Goal: Task Accomplishment & Management: Complete application form

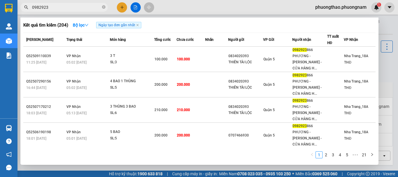
drag, startPoint x: 76, startPoint y: 8, endPoint x: 0, endPoint y: -12, distance: 78.9
click at [0, 0] on html "Kết quả tìm kiếm ( 204 ) Bộ lọc Ngày tạo đơn gần nhất Mã ĐH Trạng thái Món hàng…" at bounding box center [199, 88] width 398 height 177
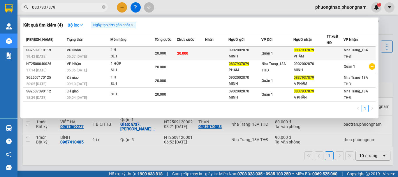
type input "0837937879"
click at [243, 57] on div "MINH" at bounding box center [245, 56] width 32 height 6
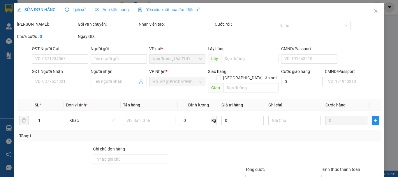
type input "0902002870"
type input "MINH"
type input "0837937879"
type input "PHẨM"
type input "20.000"
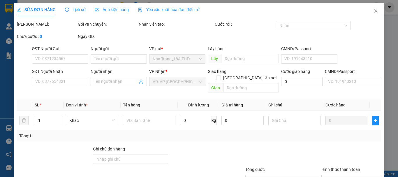
type input "20.000"
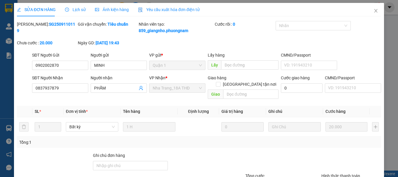
drag, startPoint x: 382, startPoint y: 92, endPoint x: 375, endPoint y: 64, distance: 29.2
click at [381, 91] on div "SỬA ĐƠN HÀNG Lịch sử Ảnh kiện hàng Yêu cầu xuất hóa đơn điện tử Total Paid Fee …" at bounding box center [199, 88] width 398 height 177
drag, startPoint x: 374, startPoint y: 14, endPoint x: 182, endPoint y: 3, distance: 192.8
click at [369, 14] on span "Close" at bounding box center [376, 11] width 16 height 16
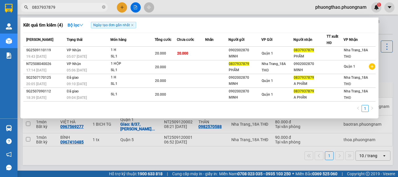
drag, startPoint x: 75, startPoint y: 6, endPoint x: 0, endPoint y: -35, distance: 85.3
click at [0, 0] on html "Kết quả tìm kiếm ( 4 ) Bộ lọc Ngày tạo đơn gần nhất Mã ĐH Trạng thái Món hàng T…" at bounding box center [199, 88] width 398 height 177
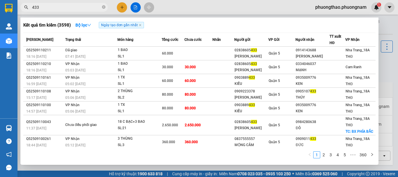
drag, startPoint x: 59, startPoint y: 10, endPoint x: 0, endPoint y: -3, distance: 60.4
click at [0, 0] on html "Kết quả tìm kiếm ( 3598 ) Bộ lọc Ngày tạo đơn gần nhất Mã ĐH Trạng thái Món hàn…" at bounding box center [199, 88] width 398 height 177
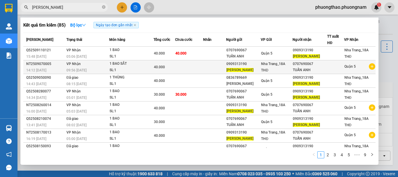
drag, startPoint x: 73, startPoint y: 9, endPoint x: 294, endPoint y: 61, distance: 226.9
click at [0, 145] on section "Kết quả tìm kiếm ( 85 ) Bộ lọc Ngày tạo đơn gần nhất Mã ĐH Trạng thái Món hàng …" at bounding box center [199, 88] width 398 height 177
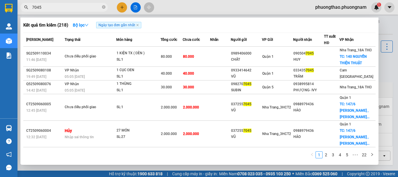
drag, startPoint x: 0, startPoint y: -16, endPoint x: 0, endPoint y: -27, distance: 10.8
click at [0, 0] on html "Kết quả tìm kiếm ( 218 ) Bộ lọc Ngày tạo đơn gần nhất Mã ĐH Trạng thái Món hàng…" at bounding box center [199, 88] width 398 height 177
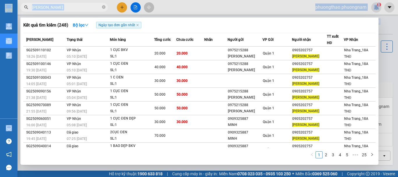
drag, startPoint x: 75, startPoint y: 11, endPoint x: 0, endPoint y: -35, distance: 88.0
click at [0, 0] on html "Kết quả tìm kiếm ( 248 ) Bộ lọc Ngày tạo đơn gần nhất Mã ĐH Trạng thái Món hàng…" at bounding box center [199, 88] width 398 height 177
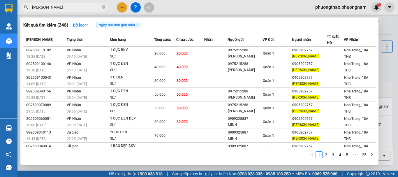
drag, startPoint x: 76, startPoint y: 9, endPoint x: 0, endPoint y: -31, distance: 85.6
click at [0, 0] on html "Kết quả tìm kiếm ( 248 ) Bộ lọc Ngày tạo đơn gần nhất Mã ĐH Trạng thái Món hàng…" at bounding box center [199, 88] width 398 height 177
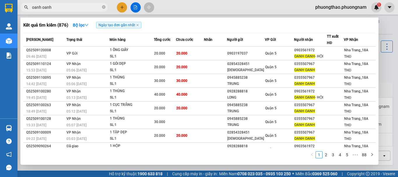
click at [70, 11] on div "Kết quả tìm kiếm ( 876 ) Bộ lọc Ngày tạo đơn gần nhất Mã ĐH Trạng thái Món hàng…" at bounding box center [57, 7] width 114 height 10
drag, startPoint x: 70, startPoint y: 8, endPoint x: 0, endPoint y: -6, distance: 71.7
click at [0, 0] on html "Kết quả tìm kiếm ( 876 ) Bộ lọc Ngày tạo đơn gần nhất Mã ĐH Trạng thái Món hàng…" at bounding box center [199, 88] width 398 height 177
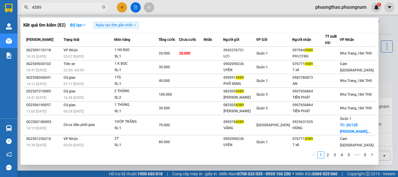
type input "4589"
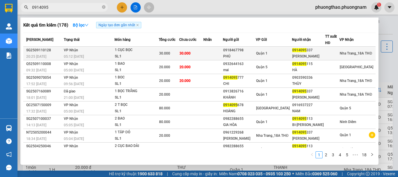
type input "0914095"
click at [250, 57] on div "PHÚ" at bounding box center [239, 56] width 33 height 6
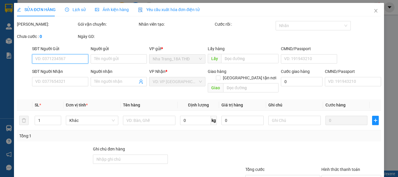
type input "0918467798"
type input "PHÚ"
type input "0914095337"
type input "[PERSON_NAME]"
type input "30.000"
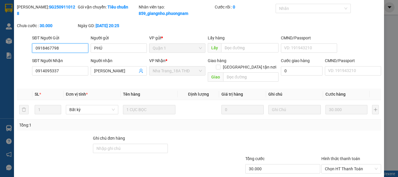
scroll to position [46, 0]
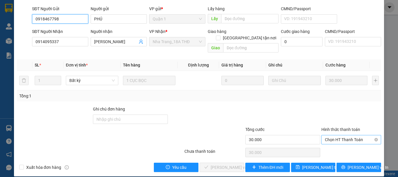
click at [341, 135] on span "Chọn HT Thanh Toán" at bounding box center [351, 139] width 53 height 9
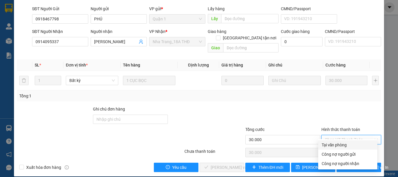
click at [337, 141] on div "Tại văn phòng" at bounding box center [347, 144] width 59 height 9
type input "0"
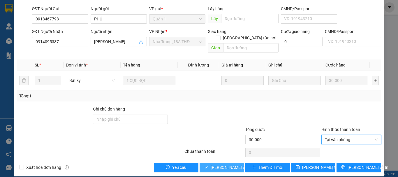
click at [226, 164] on span "[PERSON_NAME] và Giao hàng" at bounding box center [239, 167] width 56 height 6
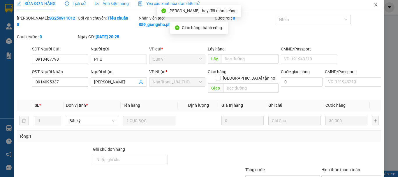
scroll to position [0, 0]
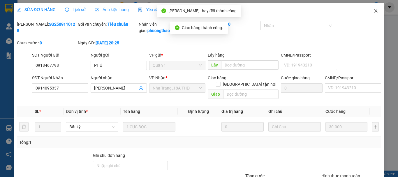
click at [375, 10] on span "Close" at bounding box center [376, 11] width 16 height 16
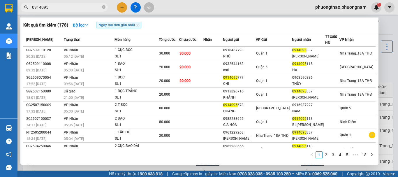
drag, startPoint x: 96, startPoint y: 9, endPoint x: 0, endPoint y: -35, distance: 106.1
click at [0, 0] on html "Kết quả tìm kiếm ( 178 ) Bộ lọc Ngày tạo đơn gần nhất Mã ĐH Trạng thái Món hàng…" at bounding box center [199, 88] width 398 height 177
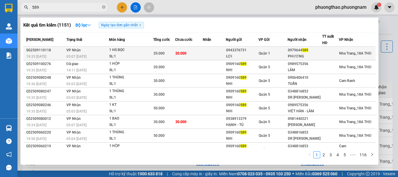
type input "589"
click at [219, 55] on td at bounding box center [214, 54] width 23 height 14
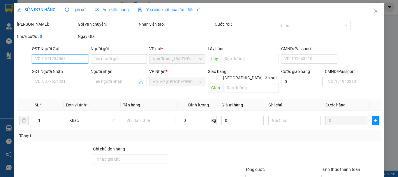
type input "0943376731"
type input "LỢI"
type input "0979644589"
type input "PHƯƠNG"
type input "20.000"
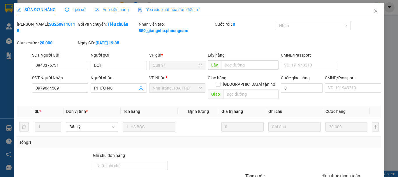
drag, startPoint x: 398, startPoint y: 135, endPoint x: 246, endPoint y: 152, distance: 152.6
click at [246, 152] on div at bounding box center [283, 162] width 76 height 20
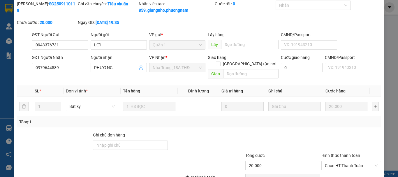
scroll to position [46, 0]
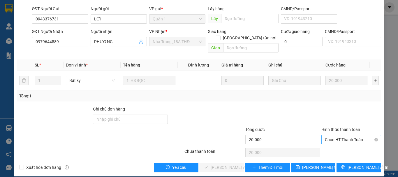
click at [339, 135] on span "Chọn HT Thanh Toán" at bounding box center [351, 139] width 53 height 9
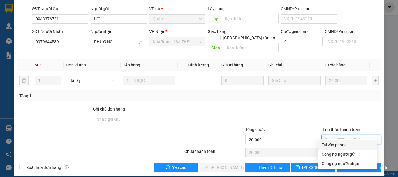
drag, startPoint x: 341, startPoint y: 144, endPoint x: 324, endPoint y: 147, distance: 17.8
click at [337, 144] on div "Tại văn phòng" at bounding box center [348, 145] width 52 height 6
type input "0"
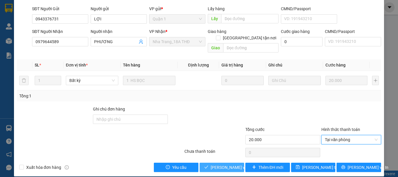
click at [211, 164] on span "[PERSON_NAME] và Giao hàng" at bounding box center [239, 167] width 56 height 6
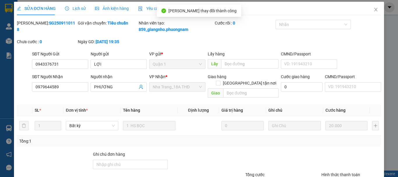
scroll to position [0, 0]
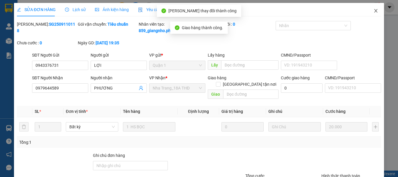
click at [368, 11] on span "Close" at bounding box center [376, 11] width 16 height 16
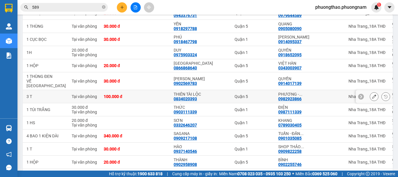
scroll to position [58, 0]
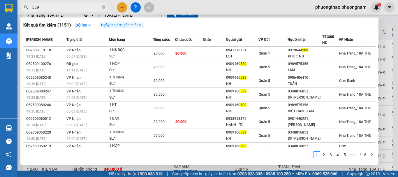
drag, startPoint x: 59, startPoint y: 9, endPoint x: 0, endPoint y: 0, distance: 59.6
click at [0, 0] on html "Kết quả tìm kiếm ( 1151 ) Bộ lọc Ngày tạo đơn gần nhất Mã ĐH Trạng thái Món hàn…" at bounding box center [199, 88] width 398 height 177
type input "d"
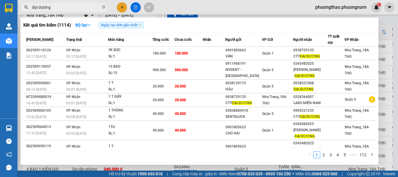
drag, startPoint x: 62, startPoint y: 8, endPoint x: 0, endPoint y: -35, distance: 75.6
click at [0, 0] on html "Kết quả tìm kiếm ( 1114 ) Bộ lọc Ngày tạo đơn gần nhất Mã ĐH Trạng thái Món hàn…" at bounding box center [199, 88] width 398 height 177
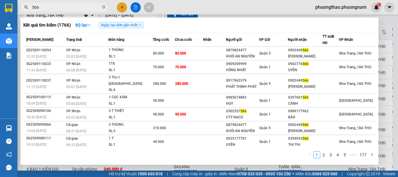
drag, startPoint x: 4, startPoint y: -1, endPoint x: 0, endPoint y: -13, distance: 13.0
click at [0, 0] on html "Kết quả tìm kiếm ( 1766 ) Bộ lọc Ngày tạo đơn gần nhất Mã ĐH Trạng thái Món hàn…" at bounding box center [199, 88] width 398 height 177
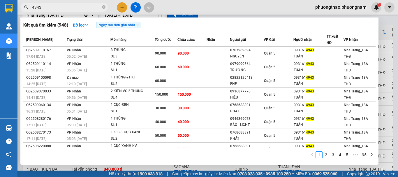
drag, startPoint x: 71, startPoint y: 7, endPoint x: 0, endPoint y: 4, distance: 70.6
click at [0, 4] on section "Kết quả tìm kiếm ( 948 ) Bộ lọc Ngày tạo đơn gần nhất Mã ĐH Trạng thái Món hàng…" at bounding box center [199, 88] width 398 height 177
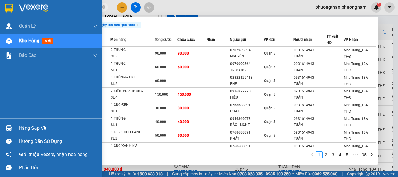
type input "606"
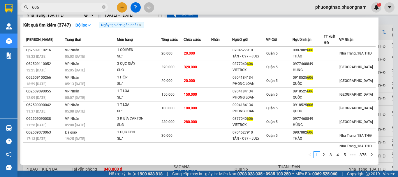
drag, startPoint x: 54, startPoint y: 6, endPoint x: 18, endPoint y: 11, distance: 36.2
click at [0, 1] on section "Kết quả tìm kiếm ( 3747 ) Bộ lọc Ngày tạo đơn gần nhất Mã ĐH Trạng thái Món hàn…" at bounding box center [199, 88] width 398 height 177
click at [104, 8] on icon "close-circle" at bounding box center [103, 6] width 3 height 3
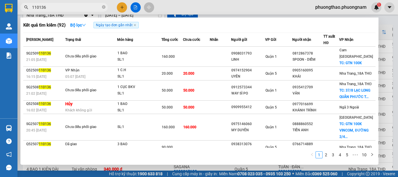
drag, startPoint x: 49, startPoint y: 6, endPoint x: 7, endPoint y: 7, distance: 41.4
click at [0, 6] on section "Kết quả tìm kiếm ( 92 ) Bộ lọc Ngày tạo đơn gần nhất Mã ĐH Trạng thái Món hàng …" at bounding box center [199, 88] width 398 height 177
type input "110011"
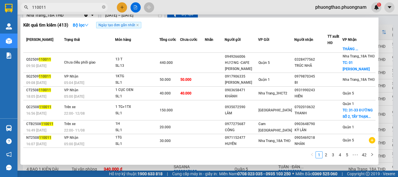
scroll to position [87, 0]
drag, startPoint x: 104, startPoint y: 8, endPoint x: 108, endPoint y: 3, distance: 6.8
click at [104, 8] on icon "close-circle" at bounding box center [103, 6] width 3 height 3
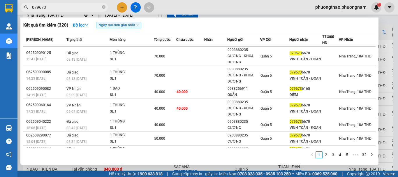
drag, startPoint x: 67, startPoint y: 6, endPoint x: 0, endPoint y: -6, distance: 68.1
click at [0, 0] on html "Kết quả tìm kiếm ( 320 ) Bộ lọc Ngày tạo đơn gần nhất Mã ĐH Trạng thái Món hàng…" at bounding box center [199, 88] width 398 height 177
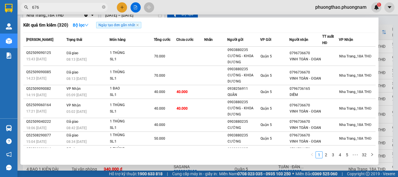
type input "6763"
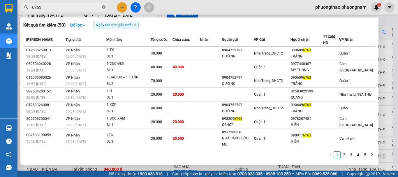
click at [106, 6] on span "6763" at bounding box center [63, 7] width 87 height 9
click at [104, 8] on icon "close-circle" at bounding box center [103, 6] width 3 height 3
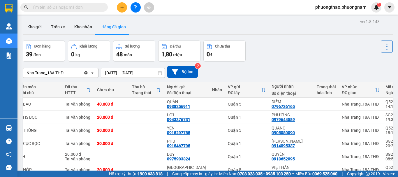
click at [66, 8] on input "text" at bounding box center [66, 7] width 69 height 6
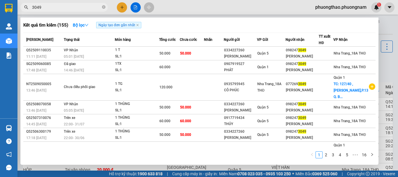
drag, startPoint x: 64, startPoint y: 8, endPoint x: 0, endPoint y: -35, distance: 76.9
click at [0, 0] on html "Kết quả tìm kiếm ( 155 ) Bộ lọc Ngày tạo đơn gần nhất Mã ĐH Trạng thái Món hàng…" at bounding box center [199, 88] width 398 height 177
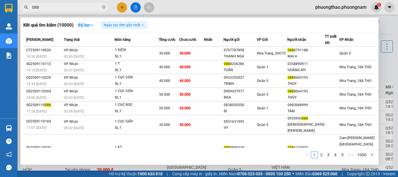
drag, startPoint x: 72, startPoint y: 9, endPoint x: 0, endPoint y: -4, distance: 73.5
click at [0, 0] on html "Kết quả tìm kiếm ( 10000 ) Bộ lọc Ngày tạo đơn gần nhất Mã ĐH Trạng thái Món hà…" at bounding box center [199, 88] width 398 height 177
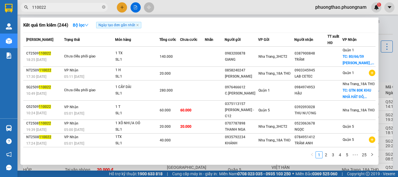
drag, startPoint x: 26, startPoint y: 5, endPoint x: 0, endPoint y: -35, distance: 47.6
click at [0, 0] on html "Kết quả tìm kiếm ( 244 ) Bộ lọc Ngày tạo đơn gần nhất Mã ĐH Trạng thái Món hàng…" at bounding box center [199, 88] width 398 height 177
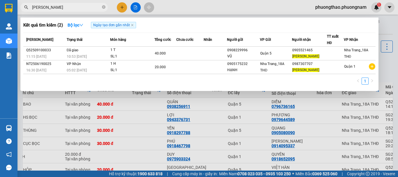
type input "huy hà"
click at [103, 9] on icon "close-circle" at bounding box center [103, 6] width 3 height 3
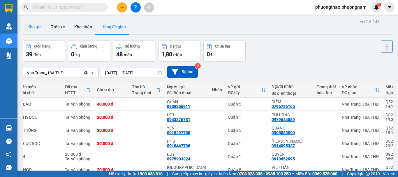
click at [29, 27] on button "Kho gửi" at bounding box center [35, 27] width 24 height 14
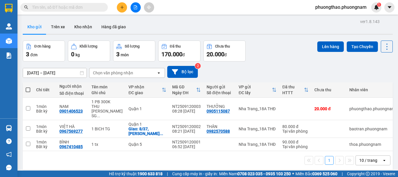
click at [64, 7] on input "text" at bounding box center [66, 7] width 69 height 6
click at [360, 157] on div "10 / trang" at bounding box center [369, 160] width 18 height 6
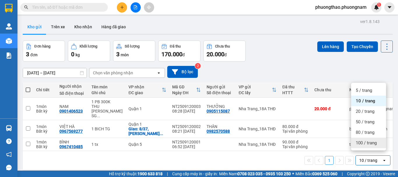
click at [360, 142] on span "100 / trang" at bounding box center [366, 143] width 21 height 6
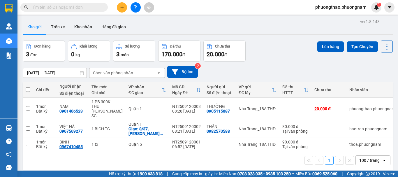
click at [93, 5] on input "text" at bounding box center [66, 7] width 69 height 6
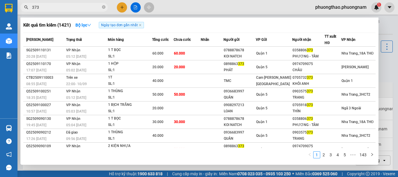
type input "373"
click at [103, 8] on icon "close-circle" at bounding box center [103, 6] width 3 height 3
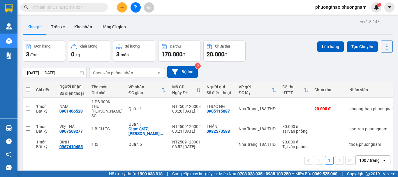
click at [295, 71] on div "11/09/2025 – 12/09/2025 Press the down arrow key to interact with the calendar …" at bounding box center [208, 72] width 370 height 12
drag, startPoint x: 52, startPoint y: 12, endPoint x: 52, endPoint y: 7, distance: 5.3
click at [52, 11] on div "Kết quả tìm kiếm ( 1421 ) Bộ lọc Ngày tạo đơn gần nhất Mã ĐH Trạng thái Món hàn…" at bounding box center [57, 7] width 114 height 10
click at [52, 7] on input "text" at bounding box center [66, 7] width 69 height 6
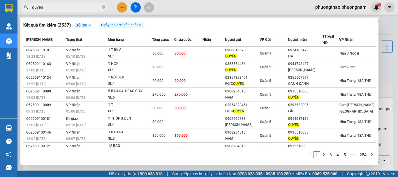
drag, startPoint x: 386, startPoint y: 60, endPoint x: 380, endPoint y: 59, distance: 6.5
click at [386, 60] on div at bounding box center [199, 88] width 398 height 177
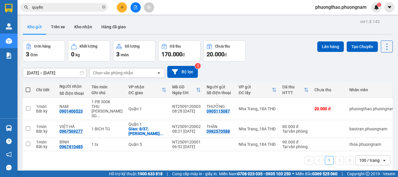
drag, startPoint x: 59, startPoint y: 6, endPoint x: 0, endPoint y: -12, distance: 61.7
click at [0, 0] on html "Kết quả tìm kiếm ( 2537 ) Bộ lọc Ngày tạo đơn gần nhất Mã ĐH Trạng thái Món hàn…" at bounding box center [199, 88] width 398 height 177
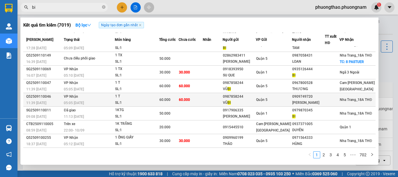
scroll to position [62, 0]
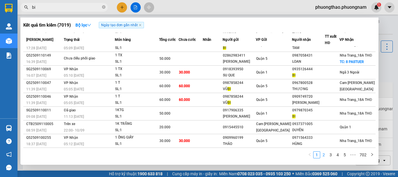
click at [326, 154] on link "2" at bounding box center [324, 155] width 6 height 6
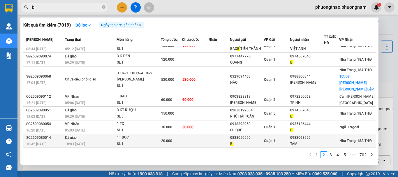
scroll to position [60, 0]
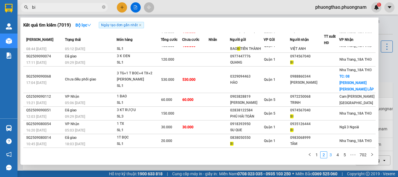
click at [332, 156] on link "3" at bounding box center [331, 155] width 6 height 6
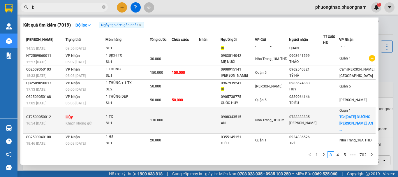
scroll to position [42, 0]
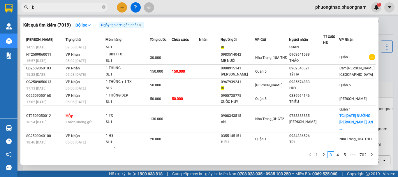
click at [342, 155] on link "5" at bounding box center [345, 155] width 6 height 6
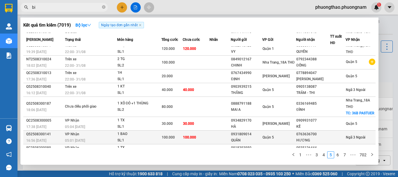
scroll to position [48, 0]
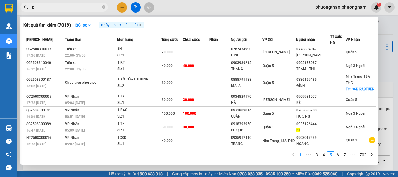
click at [302, 156] on link "1" at bounding box center [300, 155] width 6 height 6
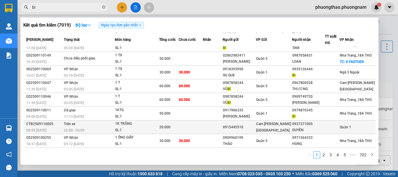
scroll to position [62, 0]
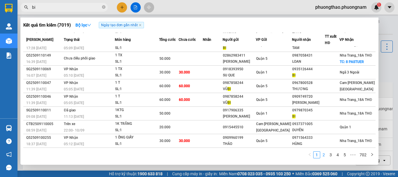
click at [325, 154] on link "2" at bounding box center [324, 155] width 6 height 6
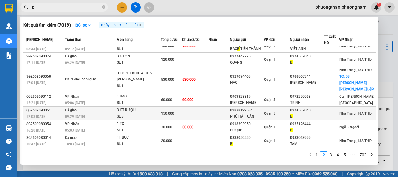
scroll to position [60, 0]
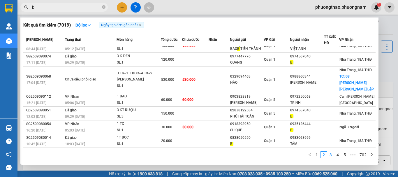
click at [332, 153] on link "3" at bounding box center [331, 155] width 6 height 6
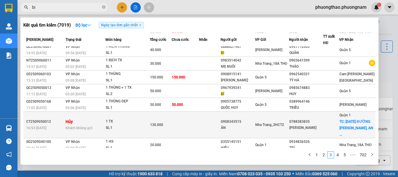
scroll to position [42, 0]
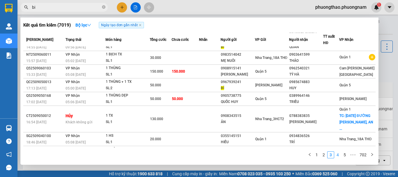
click at [338, 153] on link "4" at bounding box center [338, 155] width 6 height 6
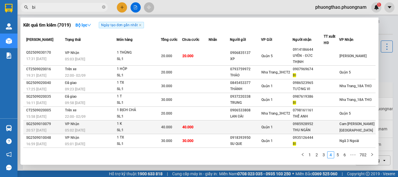
scroll to position [61, 0]
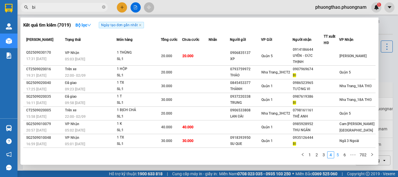
click at [340, 155] on link "5" at bounding box center [338, 155] width 6 height 6
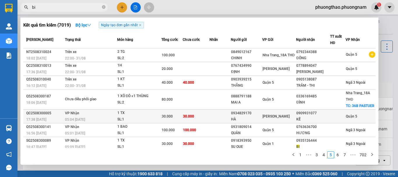
scroll to position [0, 0]
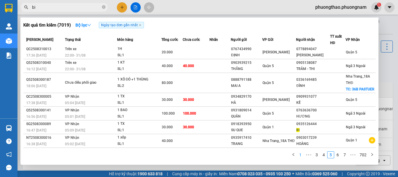
click at [302, 155] on link "1" at bounding box center [300, 155] width 6 height 6
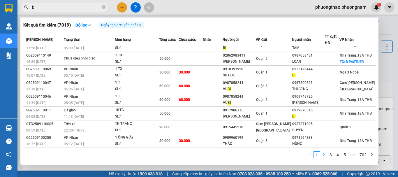
click at [324, 155] on link "2" at bounding box center [324, 155] width 6 height 6
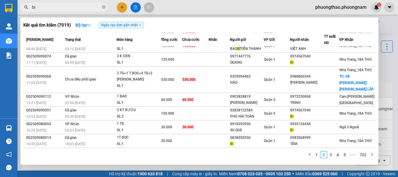
drag, startPoint x: 54, startPoint y: 5, endPoint x: 0, endPoint y: -24, distance: 61.3
click at [0, 0] on html "Kết quả tìm kiếm ( 7019 ) Bộ lọc Ngày tạo đơn gần nhất Mã ĐH Trạng thái Món hàn…" at bounding box center [199, 88] width 398 height 177
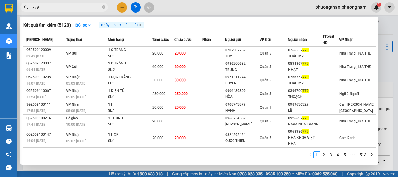
drag, startPoint x: 64, startPoint y: 9, endPoint x: 0, endPoint y: 8, distance: 63.9
click at [0, 8] on section "Kết quả tìm kiếm ( 5123 ) Bộ lọc Ngày tạo đơn gần nhất Mã ĐH Trạng thái Món hàn…" at bounding box center [199, 88] width 398 height 177
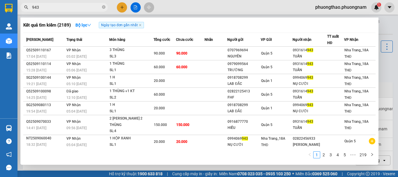
click at [392, 74] on div at bounding box center [199, 88] width 398 height 177
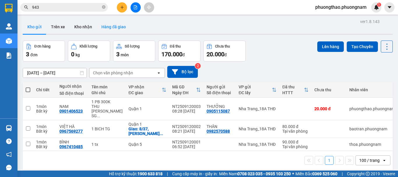
click at [118, 26] on button "Hàng đã giao" at bounding box center [114, 27] width 34 height 14
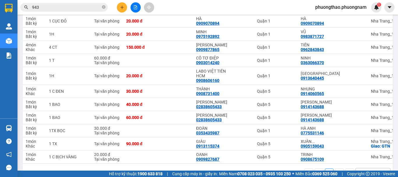
scroll to position [519, 0]
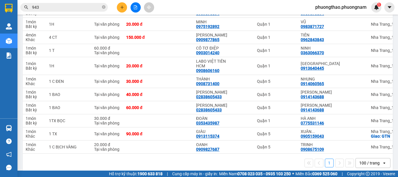
click at [305, 154] on div "1 100 / trang open" at bounding box center [208, 163] width 370 height 19
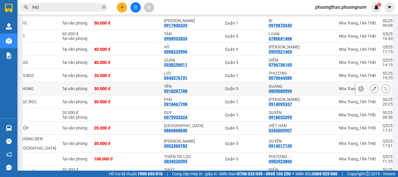
scroll to position [52, 0]
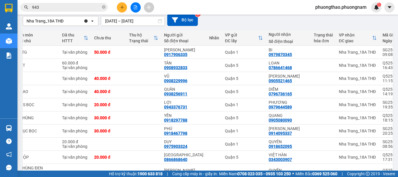
drag, startPoint x: 97, startPoint y: 9, endPoint x: 0, endPoint y: 10, distance: 96.5
click at [0, 10] on section "Kết quả tìm kiếm ( 2189 ) Bộ lọc Ngày tạo đơn gần nhất Mã ĐH Trạng thái Món hàn…" at bounding box center [199, 88] width 398 height 177
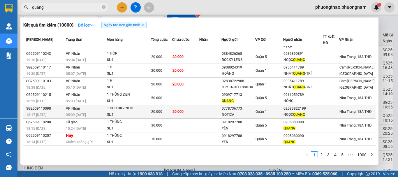
scroll to position [41, 0]
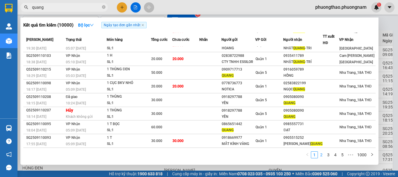
click at [322, 155] on link "2" at bounding box center [321, 155] width 6 height 6
click at [329, 153] on link "3" at bounding box center [328, 155] width 6 height 6
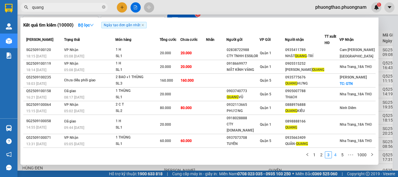
click at [335, 155] on link "4" at bounding box center [335, 155] width 6 height 6
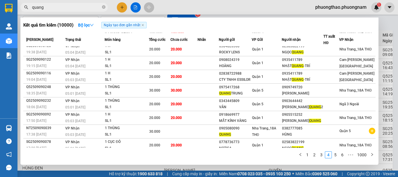
scroll to position [48, 0]
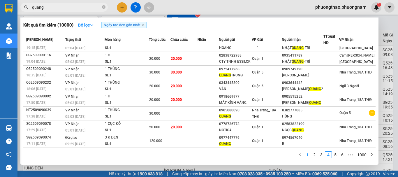
click at [310, 153] on link "1" at bounding box center [307, 155] width 6 height 6
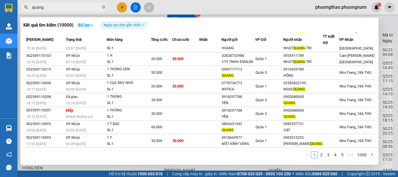
scroll to position [41, 0]
drag, startPoint x: 49, startPoint y: 8, endPoint x: 0, endPoint y: -22, distance: 57.1
click at [0, 0] on html "Kết quả tìm kiếm ( 10000 ) Bộ lọc Ngày tạo đơn gần nhất Mã ĐH Trạng thái Món hà…" at bounding box center [199, 88] width 398 height 177
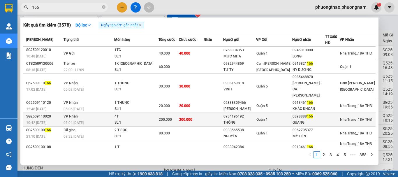
type input "166"
click at [256, 120] on div "THÔNG" at bounding box center [240, 123] width 32 height 6
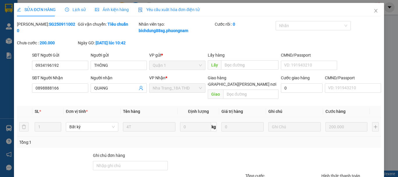
type input "0934196192"
type input "THÔNG"
type input "0898888166"
type input "QUANG"
type input "200.000"
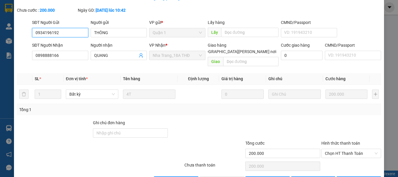
scroll to position [46, 0]
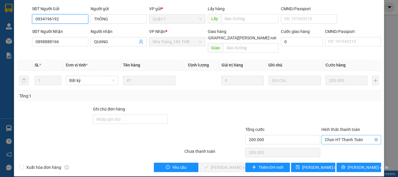
click at [346, 135] on span "Chọn HT Thanh Toán" at bounding box center [351, 139] width 53 height 9
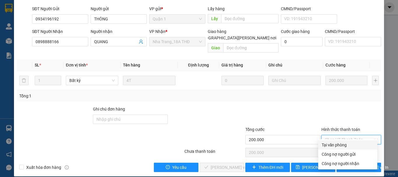
click at [345, 146] on div "Tại văn phòng" at bounding box center [348, 145] width 52 height 6
type input "0"
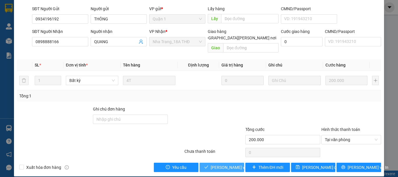
click at [222, 164] on span "[PERSON_NAME] và Giao hàng" at bounding box center [250, 167] width 79 height 6
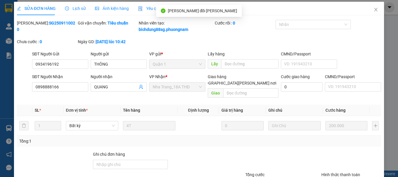
scroll to position [0, 0]
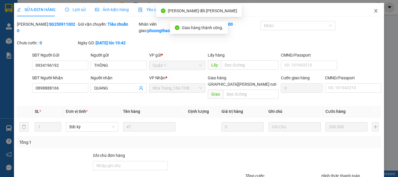
click at [368, 11] on span "Close" at bounding box center [376, 11] width 16 height 16
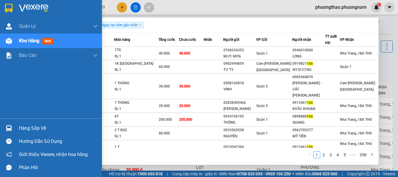
drag, startPoint x: 79, startPoint y: 5, endPoint x: 87, endPoint y: 5, distance: 7.6
click at [10, 6] on section "Kết quả tìm kiếm ( 3578 ) Bộ lọc Ngày tạo đơn gần nhất Mã ĐH Trạng thái Món hàn…" at bounding box center [199, 88] width 398 height 177
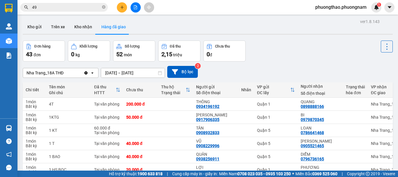
type input "495"
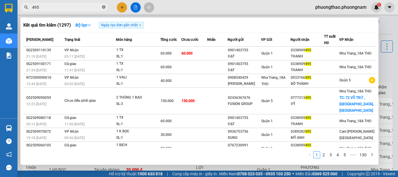
click at [104, 8] on icon "close-circle" at bounding box center [103, 6] width 3 height 3
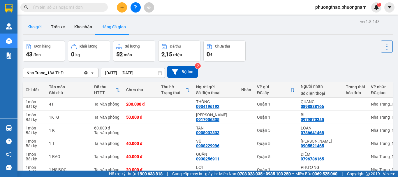
click at [30, 22] on button "Kho gửi" at bounding box center [35, 27] width 24 height 14
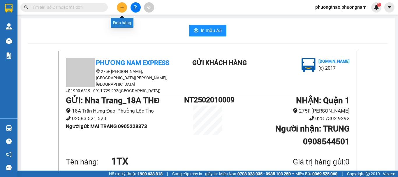
click at [120, 10] on button at bounding box center [122, 7] width 10 height 10
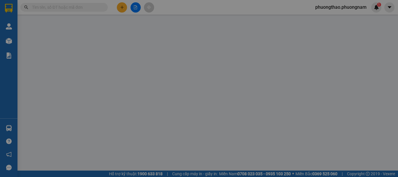
click at [120, 10] on span "Yêu cầu xuất hóa đơn điện tử" at bounding box center [95, 9] width 62 height 5
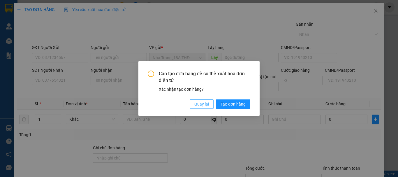
click at [209, 101] on button "Quay lại" at bounding box center [202, 103] width 24 height 9
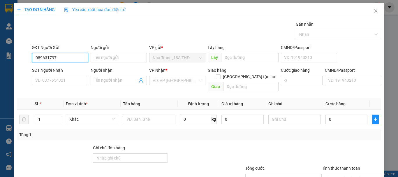
type input "0896317979"
click at [53, 70] on div "0896317979 - TUẤN" at bounding box center [59, 69] width 49 height 6
type input "TUẤN"
type input "0938486494"
type input "THANH"
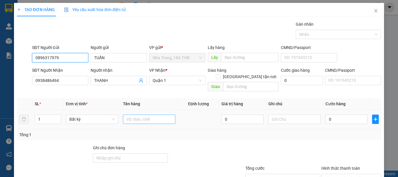
type input "0896317979"
click at [131, 115] on input "text" at bounding box center [149, 119] width 52 height 9
type input "1 tx"
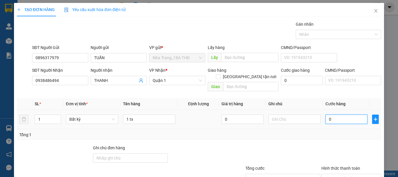
click at [343, 116] on input "0" at bounding box center [347, 119] width 42 height 9
type input "3"
type input "30"
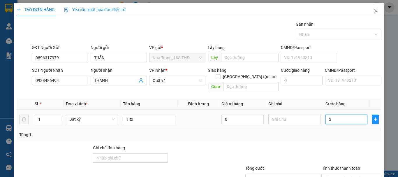
type input "30"
type input "30.000"
click at [342, 145] on div at bounding box center [351, 155] width 61 height 20
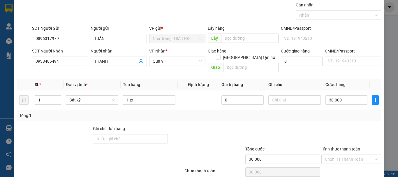
scroll to position [39, 0]
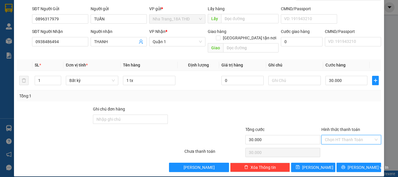
click at [347, 135] on input "Hình thức thanh toán" at bounding box center [349, 139] width 49 height 9
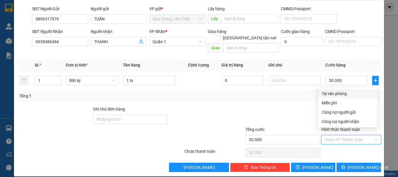
click at [345, 94] on div "Tại văn phòng" at bounding box center [348, 93] width 52 height 6
type input "0"
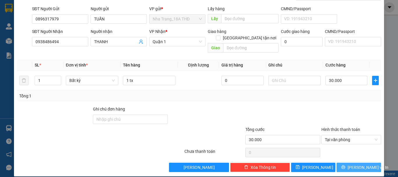
click at [349, 163] on button "[PERSON_NAME] và In" at bounding box center [359, 167] width 45 height 9
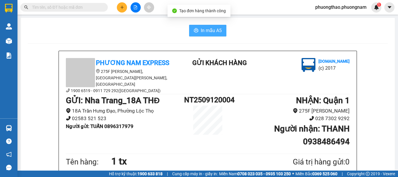
click at [203, 26] on button "In mẫu A5" at bounding box center [207, 31] width 37 height 12
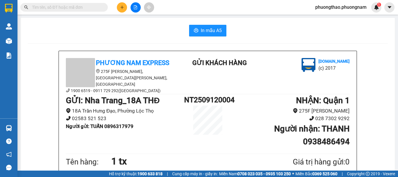
drag, startPoint x: 398, startPoint y: 76, endPoint x: 380, endPoint y: 40, distance: 40.8
click at [52, 10] on input "text" at bounding box center [66, 7] width 69 height 6
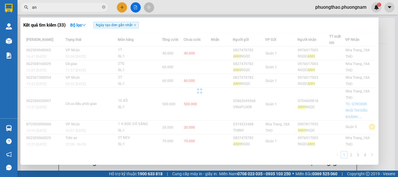
type input "a"
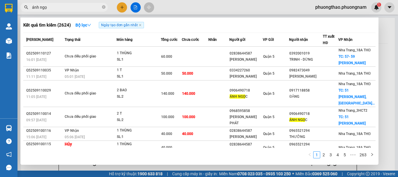
type input "ánh ngọc"
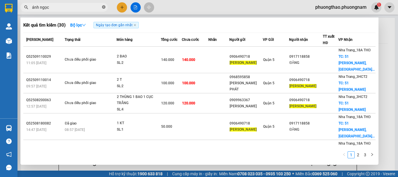
click at [104, 6] on icon "close-circle" at bounding box center [103, 6] width 3 height 3
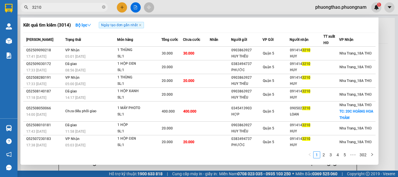
type input "3210"
click at [387, 121] on div at bounding box center [199, 88] width 398 height 177
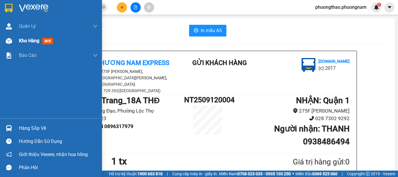
click at [48, 41] on span "mới" at bounding box center [47, 41] width 11 height 6
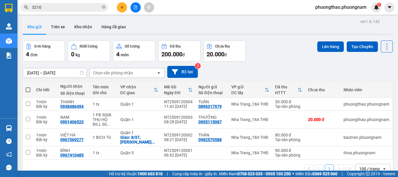
click at [378, 78] on div "11/09/2025 – 12/09/2025 Press the down arrow key to interact with the calendar …" at bounding box center [208, 72] width 370 height 21
click at [120, 27] on button "Hàng đã giao" at bounding box center [114, 27] width 34 height 14
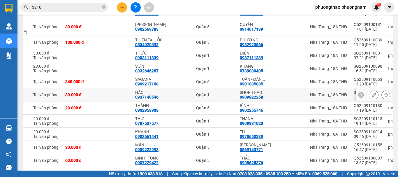
scroll to position [195, 0]
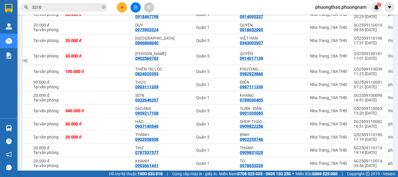
click at [391, 171] on section "Kết quả tìm kiếm ( 3014 ) Bộ lọc Ngày tạo đơn gần nhất Mã ĐH Trạng thái Món hàn…" at bounding box center [199, 88] width 398 height 177
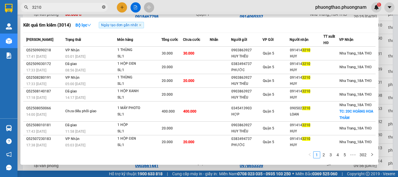
click at [105, 7] on icon "close-circle" at bounding box center [103, 6] width 3 height 3
type input "74127"
